Goal: Task Accomplishment & Management: Manage account settings

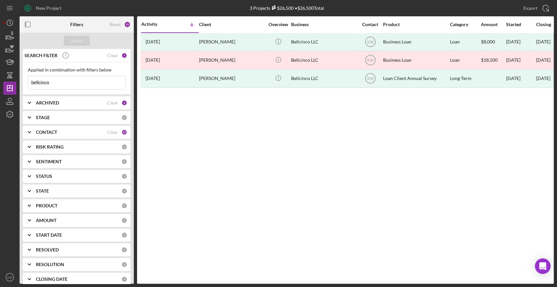
drag, startPoint x: 54, startPoint y: 83, endPoint x: 21, endPoint y: 84, distance: 33.3
click at [21, 84] on div "SEARCH FILTER Clear 1 Applied in combination with filters below bellcinco Icon/…" at bounding box center [77, 166] width 114 height 235
click at [8, 38] on icon "button" at bounding box center [10, 36] width 16 height 16
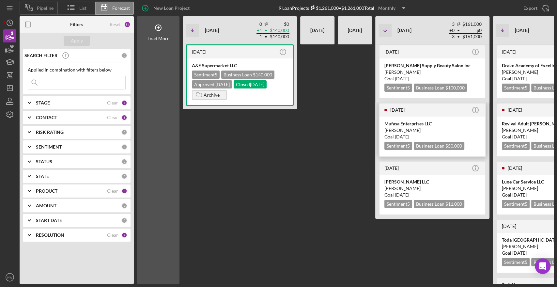
click at [410, 124] on div "Mufasa Enterprises LLC" at bounding box center [432, 123] width 96 height 7
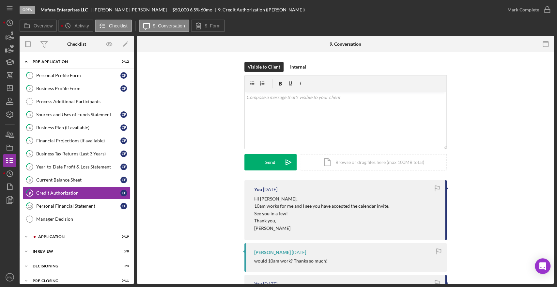
scroll to position [23, 0]
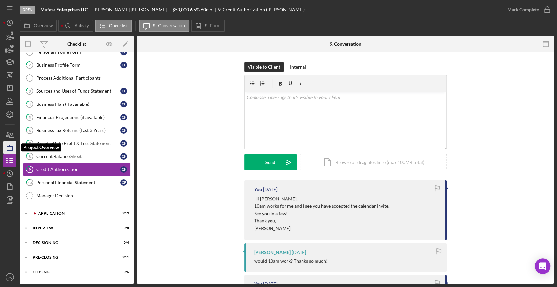
click at [13, 148] on rect "button" at bounding box center [10, 148] width 6 height 4
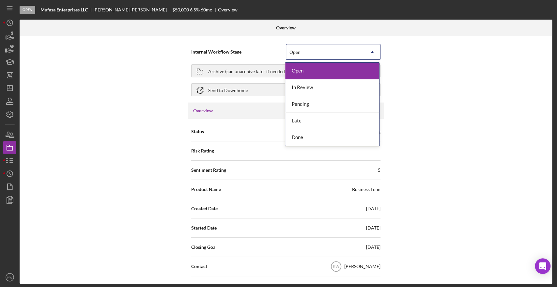
click at [331, 55] on div "Open" at bounding box center [325, 52] width 78 height 15
click at [322, 137] on div "Done" at bounding box center [332, 137] width 94 height 17
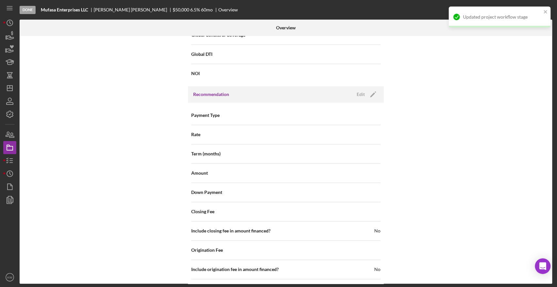
scroll to position [646, 0]
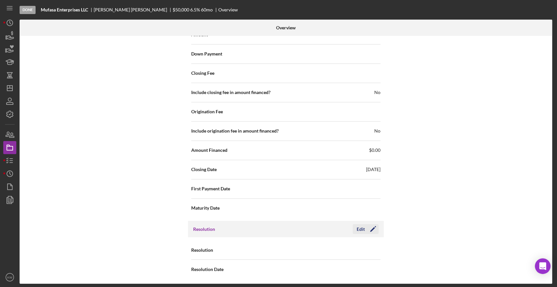
click at [371, 227] on icon "Icon/Edit" at bounding box center [373, 229] width 16 height 16
click at [343, 246] on div "Select..." at bounding box center [325, 249] width 78 height 15
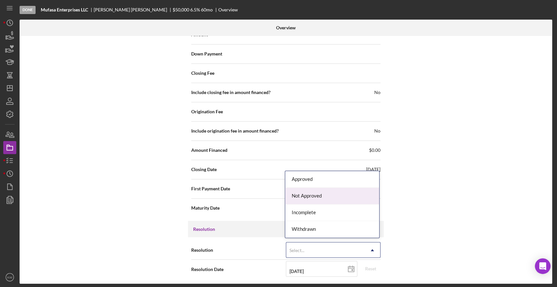
click at [320, 193] on div "Not Approved" at bounding box center [332, 196] width 94 height 17
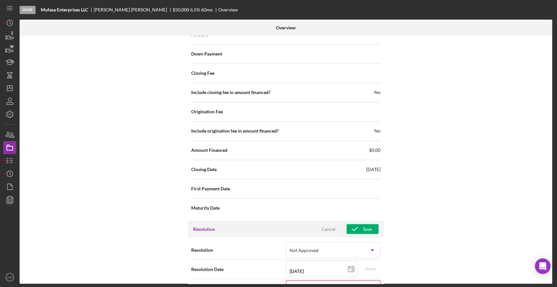
click at [400, 208] on div "Internal Workflow Stage Done Icon/Dropdown Arrow Archive (can unarchive later i…" at bounding box center [286, 160] width 532 height 248
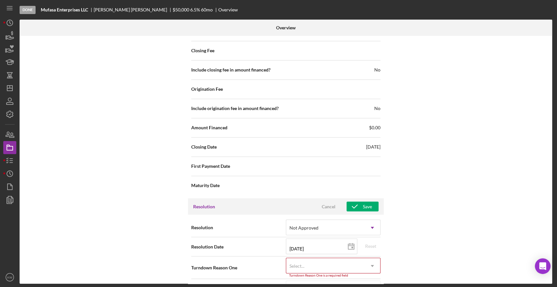
scroll to position [687, 0]
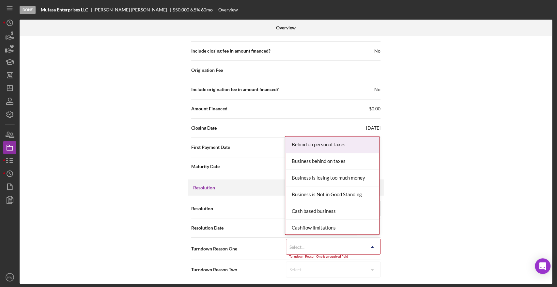
click at [344, 242] on div "Select..." at bounding box center [325, 246] width 78 height 15
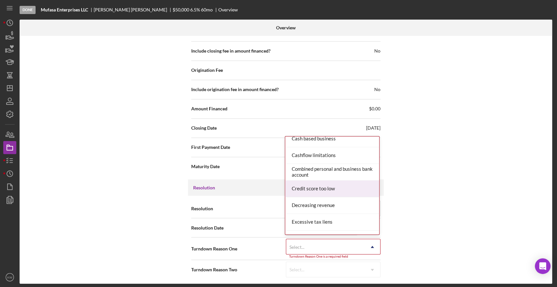
scroll to position [109, 0]
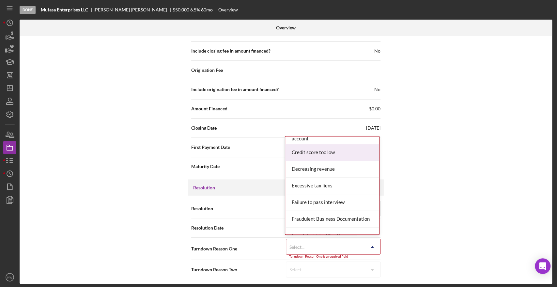
click at [327, 148] on div "Credit score too low" at bounding box center [332, 152] width 94 height 17
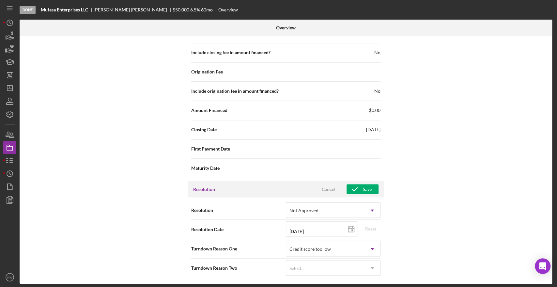
scroll to position [684, 0]
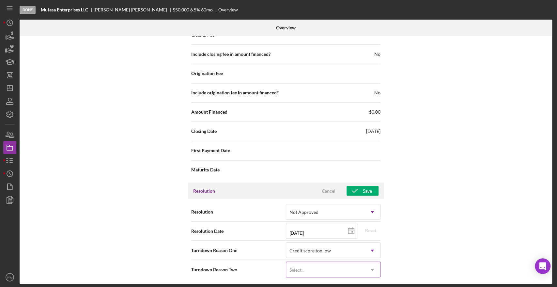
click at [364, 265] on icon "Icon/Dropdown Arrow" at bounding box center [372, 270] width 16 height 16
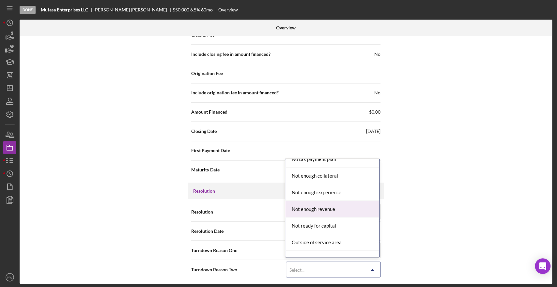
scroll to position [507, 0]
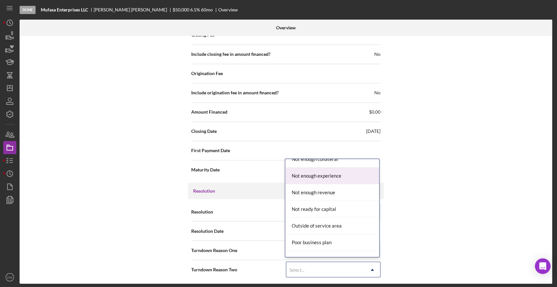
click at [329, 177] on div "Not enough experience" at bounding box center [332, 175] width 94 height 17
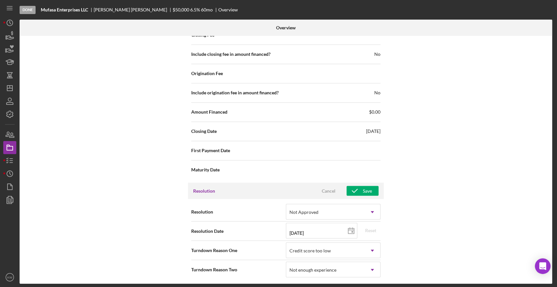
click at [413, 194] on div "Internal Workflow Stage Done Icon/Dropdown Arrow Archive (can unarchive later i…" at bounding box center [286, 160] width 532 height 248
click at [368, 190] on div "Save" at bounding box center [367, 191] width 9 height 10
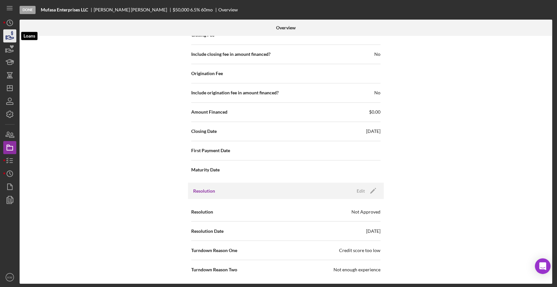
click at [14, 38] on icon "button" at bounding box center [10, 36] width 16 height 16
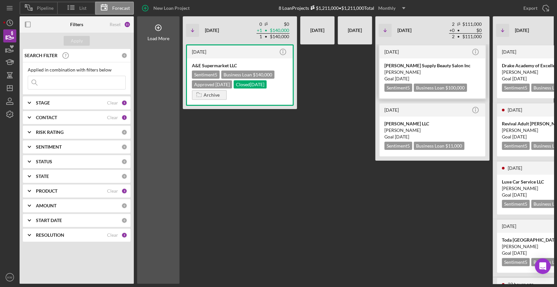
click at [408, 71] on div "[PERSON_NAME]" at bounding box center [432, 72] width 96 height 7
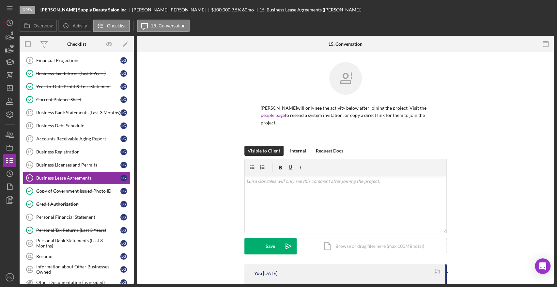
scroll to position [179, 0]
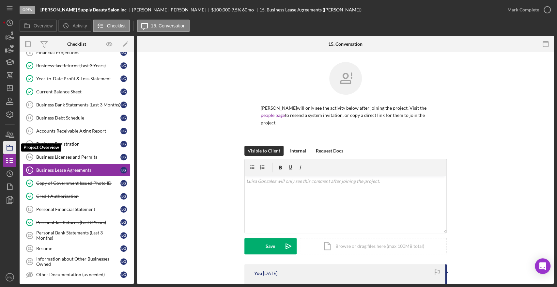
click at [13, 143] on icon "button" at bounding box center [10, 147] width 16 height 16
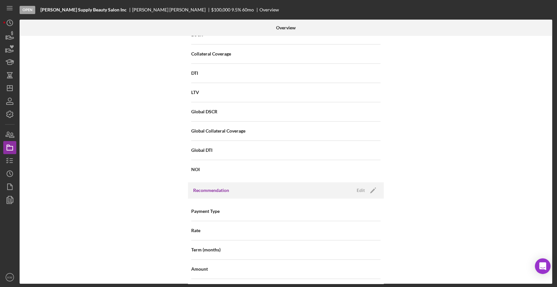
scroll to position [435, 0]
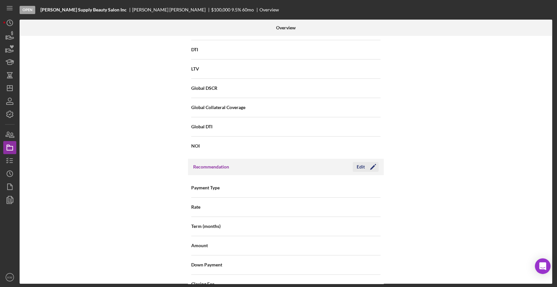
click at [374, 165] on icon "Icon/Edit" at bounding box center [373, 167] width 16 height 16
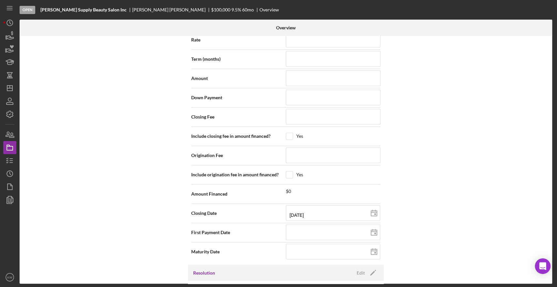
scroll to position [616, 0]
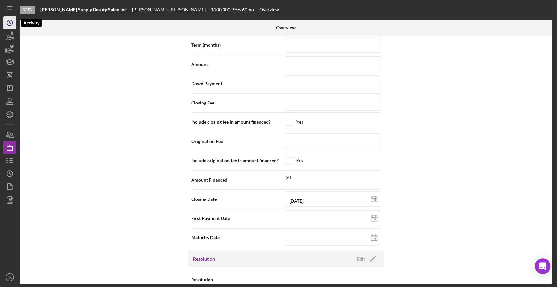
click at [9, 25] on icon "Icon/History" at bounding box center [10, 23] width 16 height 16
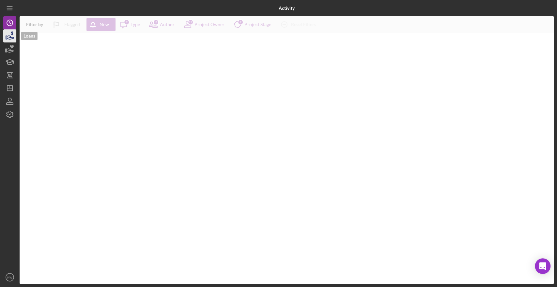
click at [9, 35] on icon "button" at bounding box center [10, 36] width 16 height 16
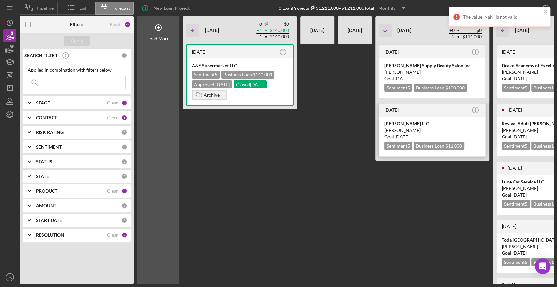
click at [405, 124] on div "[PERSON_NAME] LLC" at bounding box center [432, 123] width 96 height 7
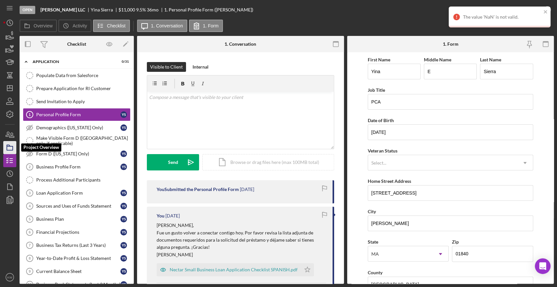
click at [12, 145] on icon "button" at bounding box center [10, 147] width 16 height 16
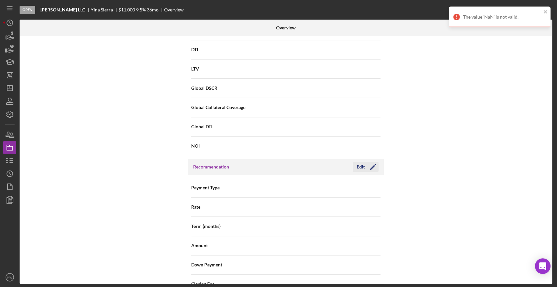
click at [368, 167] on icon "Icon/Edit" at bounding box center [373, 167] width 16 height 16
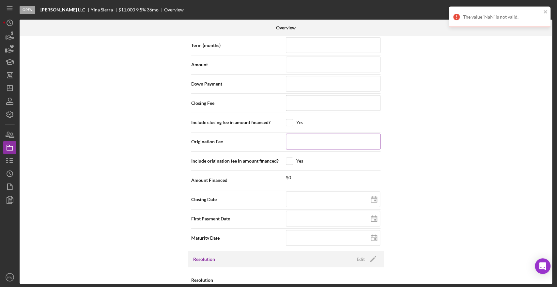
scroll to position [616, 0]
click at [321, 196] on input at bounding box center [333, 199] width 94 height 16
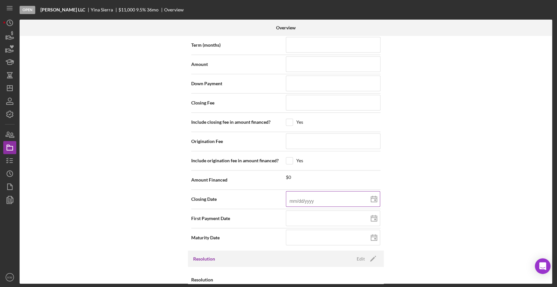
type input "1m/dd/yyyy"
type input "11/dd/yyyy"
type input "11/3d/yyyy"
type input "11/30/yyyy"
type input "11/30/2yyy"
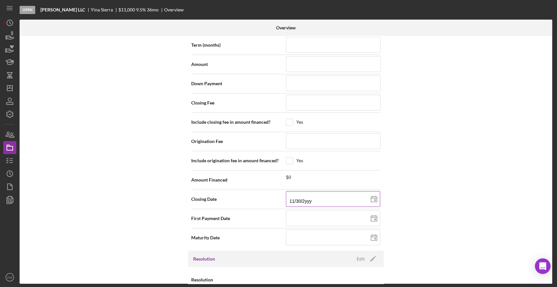
type input "11/30/20yy"
type input "11/30/202y"
type input "[DATE]"
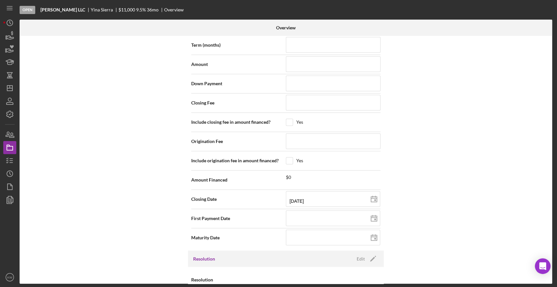
click at [428, 166] on div "Internal Workflow Stage Open Icon/Dropdown Arrow Archive (can unarchive later i…" at bounding box center [286, 160] width 532 height 248
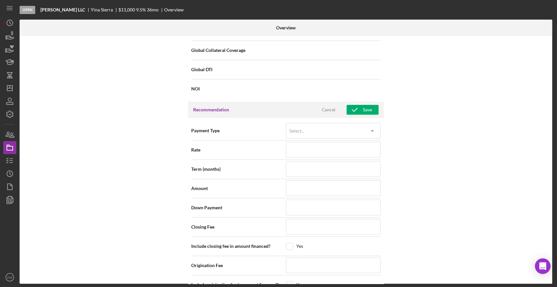
scroll to position [399, 0]
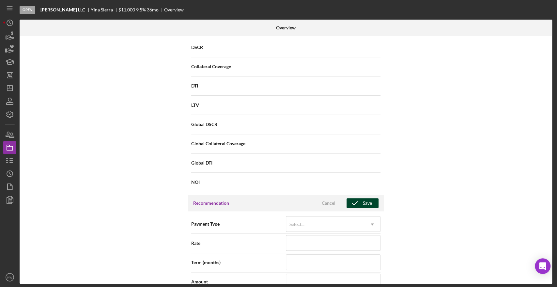
click at [365, 205] on div "Save" at bounding box center [367, 203] width 9 height 10
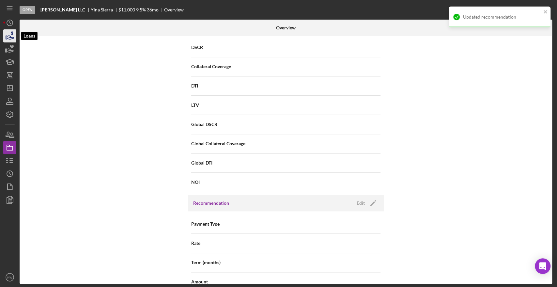
click at [11, 32] on icon "button" at bounding box center [10, 36] width 16 height 16
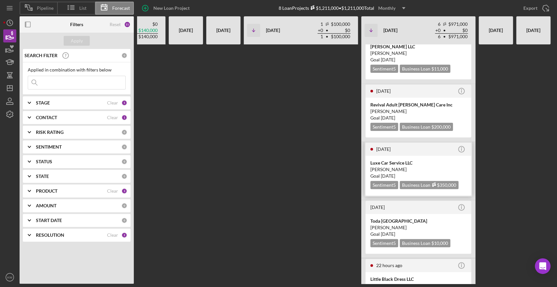
scroll to position [113, 0]
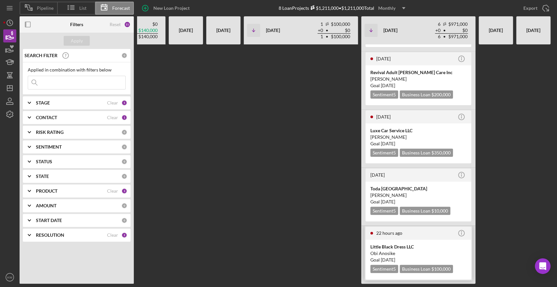
click at [414, 244] on div "Little Black Dress LLC" at bounding box center [418, 246] width 96 height 7
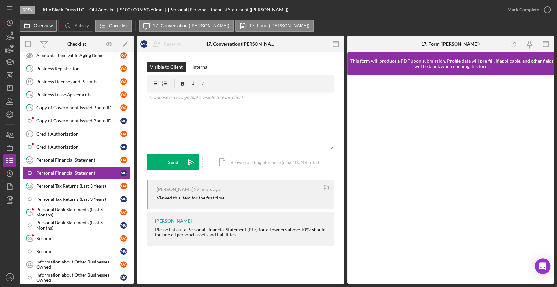
scroll to position [271, 0]
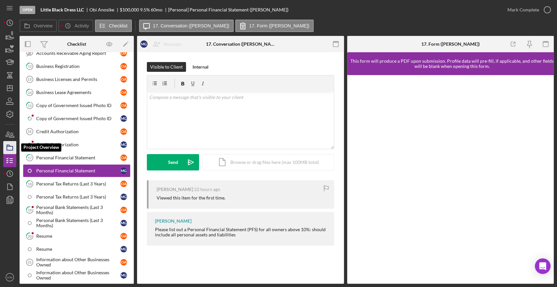
click at [11, 146] on icon "button" at bounding box center [10, 147] width 16 height 16
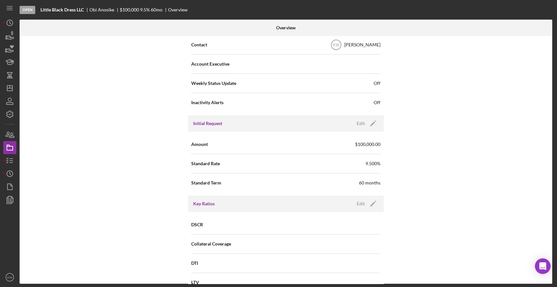
scroll to position [211, 0]
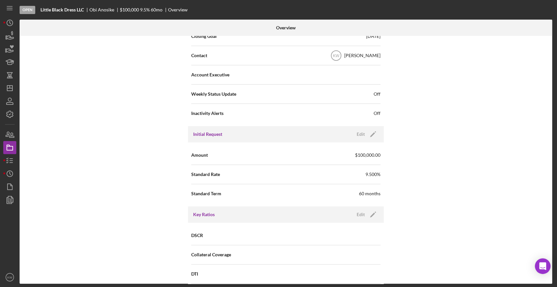
click at [369, 140] on div "Initial Request Edit Icon/Edit" at bounding box center [286, 134] width 196 height 16
click at [369, 138] on icon "Icon/Edit" at bounding box center [373, 134] width 16 height 16
drag, startPoint x: 344, startPoint y: 153, endPoint x: 253, endPoint y: 152, distance: 90.7
click at [253, 152] on div "Amount $100,000" at bounding box center [285, 155] width 189 height 16
type input "$40,000"
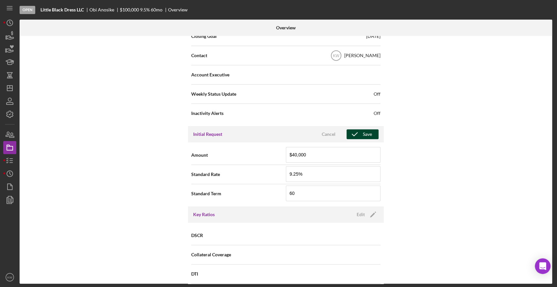
type input "9.250%"
click at [366, 133] on div "Save" at bounding box center [367, 134] width 9 height 10
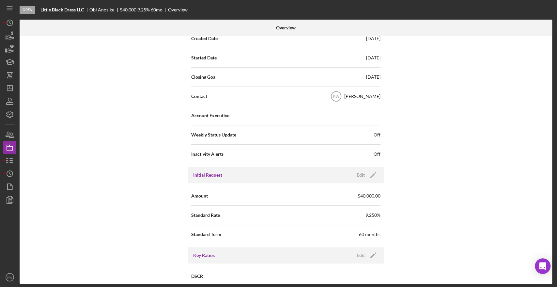
scroll to position [181, 0]
